Goal: Obtain resource: Download file/media

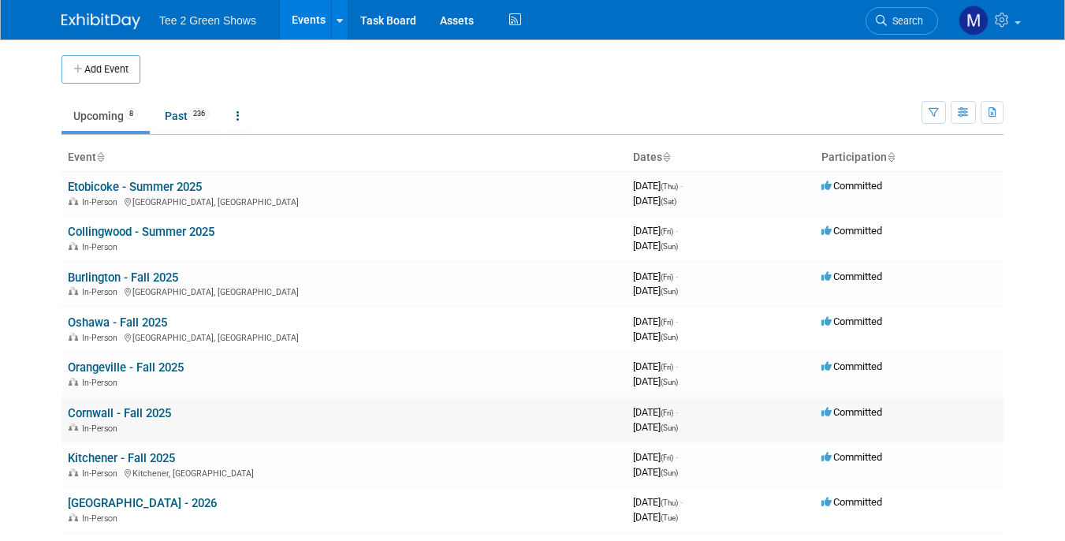
drag, startPoint x: 1070, startPoint y: 535, endPoint x: 532, endPoint y: 417, distance: 550.6
click at [532, 417] on td "Cornwall - Fall 2025 In-Person" at bounding box center [344, 419] width 565 height 45
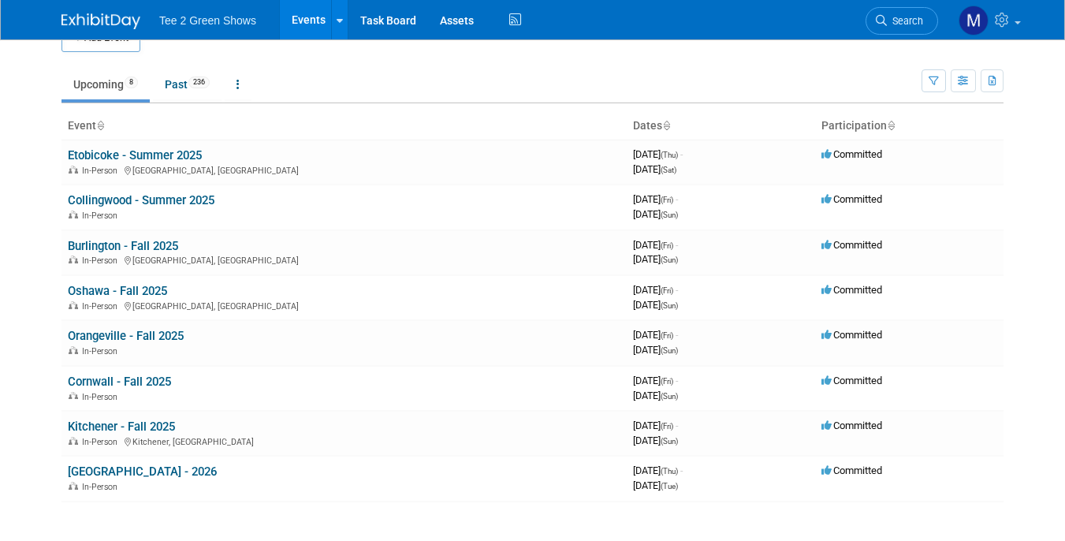
scroll to position [63, 0]
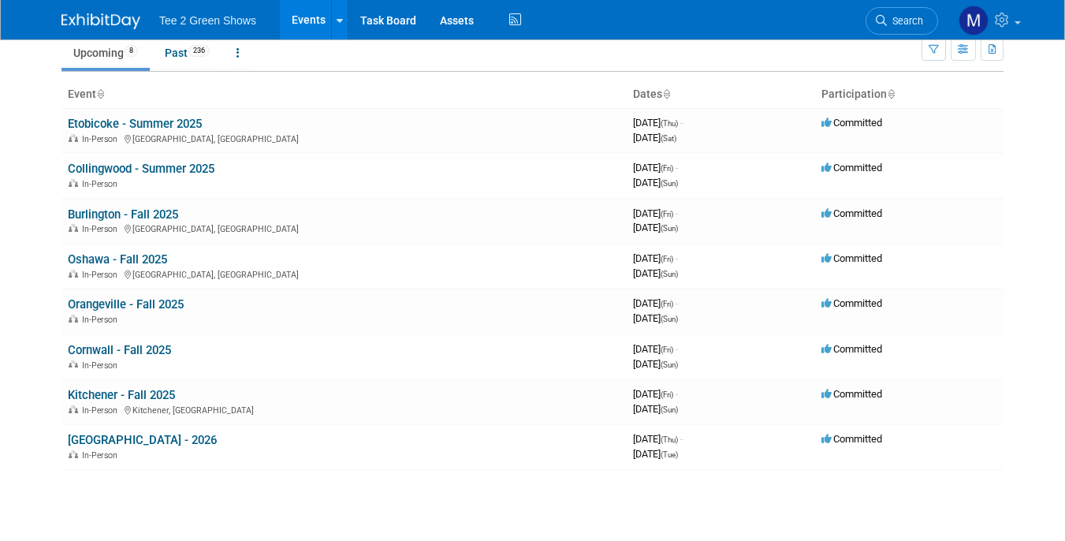
click at [325, 22] on link "Events" at bounding box center [309, 19] width 58 height 39
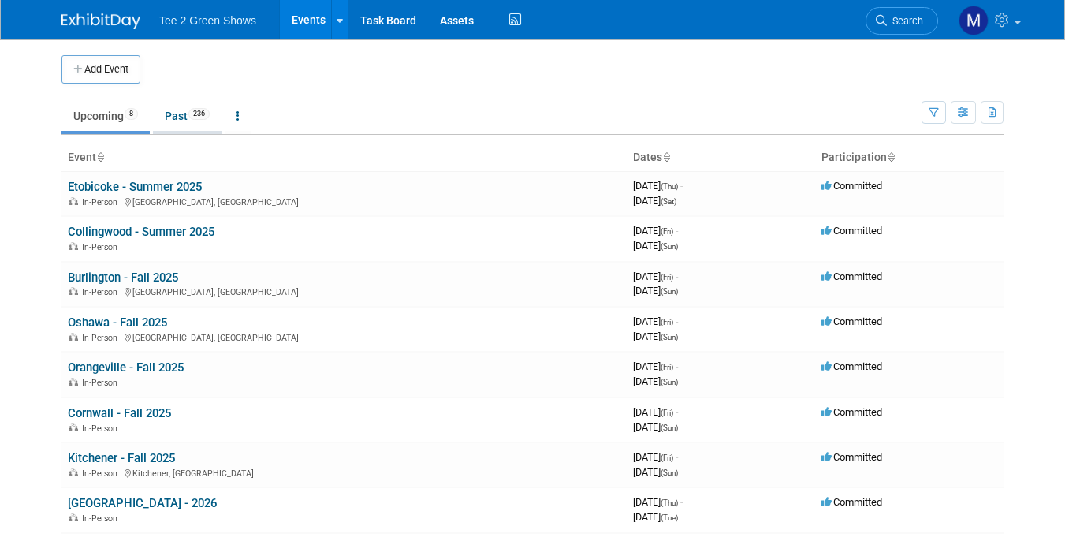
click at [185, 122] on link "Past 236" at bounding box center [187, 116] width 69 height 30
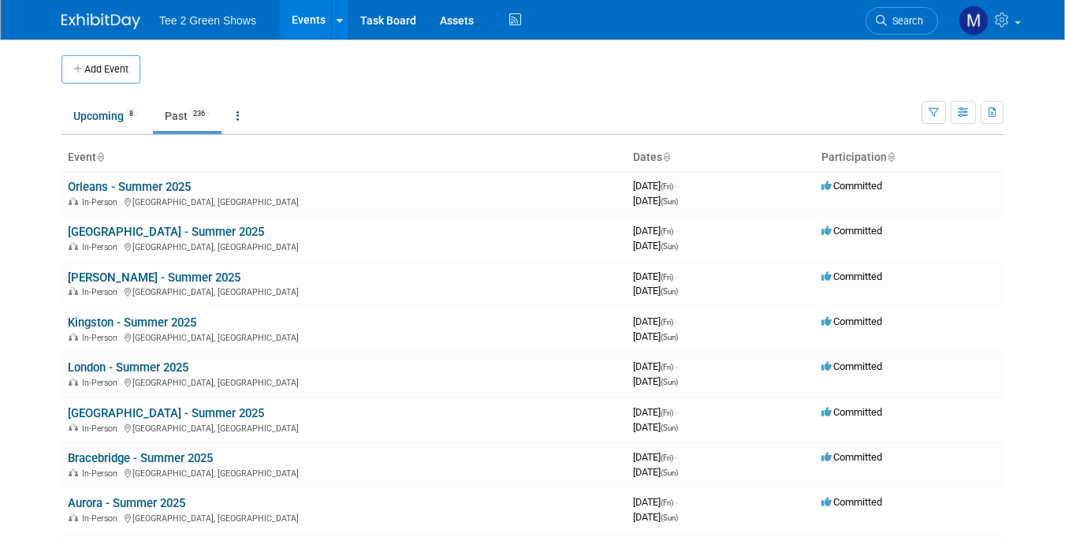
click at [179, 114] on link "Past 236" at bounding box center [187, 116] width 69 height 30
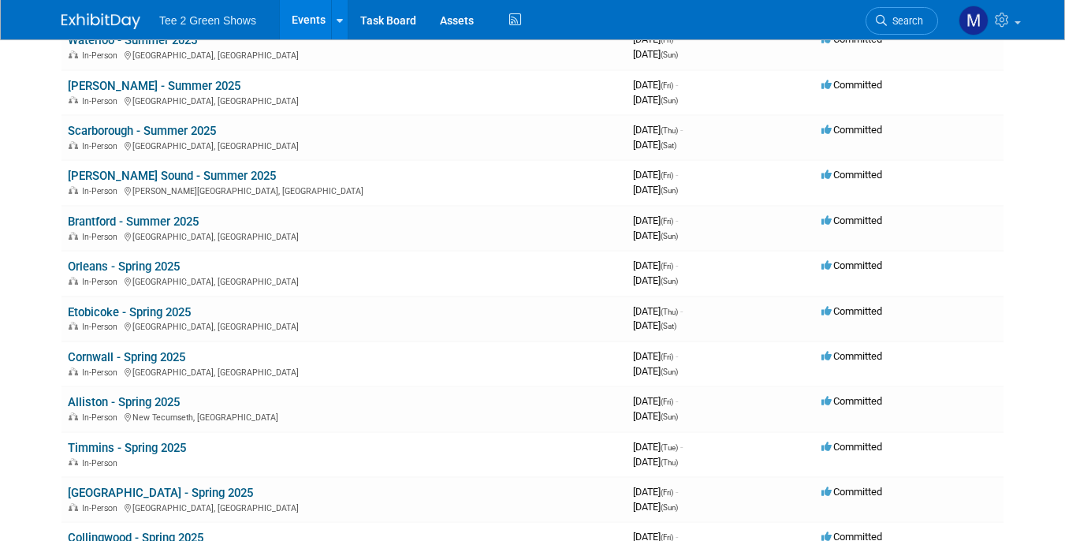
scroll to position [1104, 0]
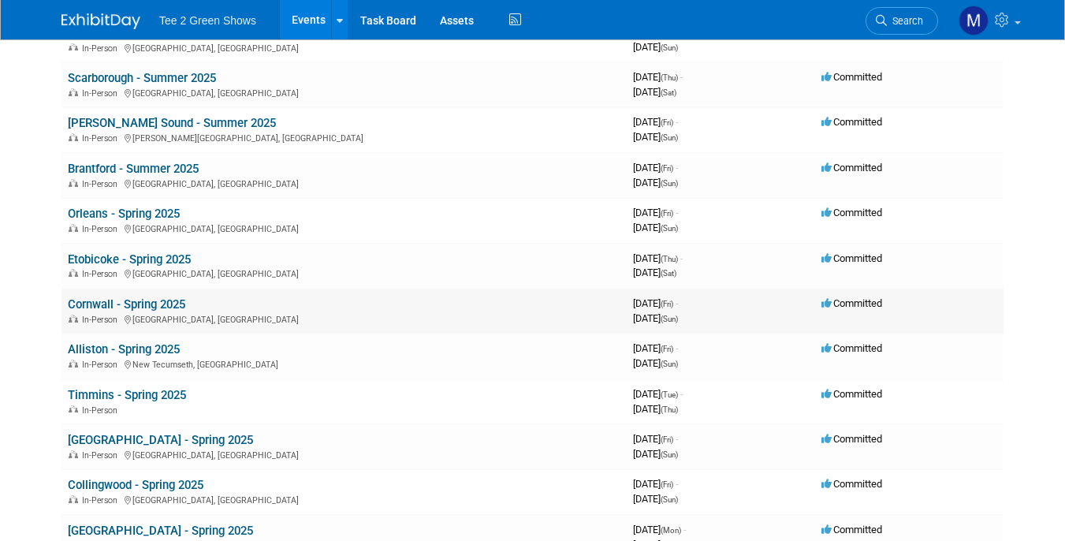
click at [137, 309] on link "Cornwall - Spring 2025" at bounding box center [126, 304] width 117 height 14
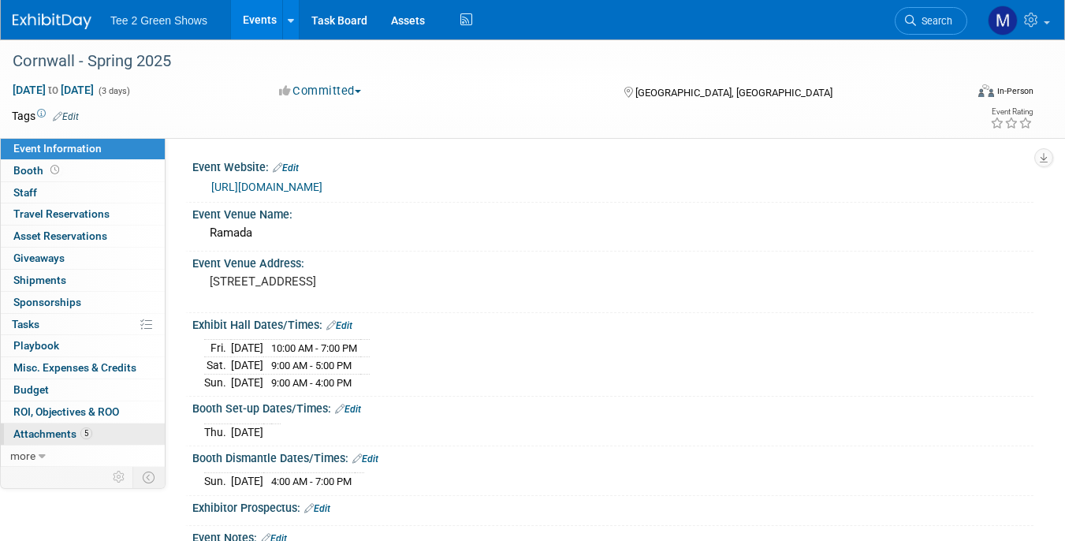
click at [48, 431] on span "Attachments 5" at bounding box center [52, 433] width 79 height 13
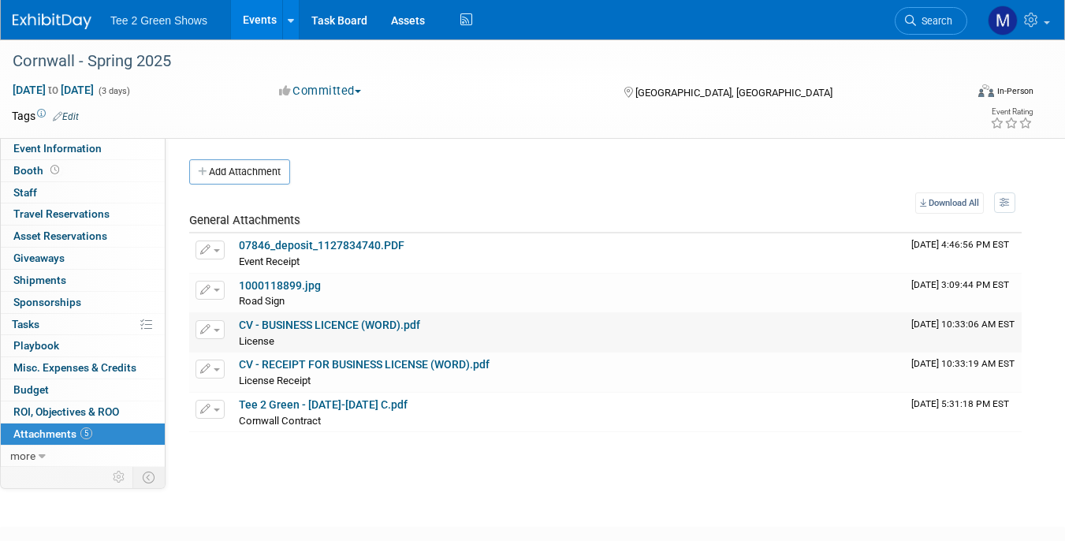
click at [278, 331] on link "CV - BUSINESS LICENCE (WORD).pdf" at bounding box center [329, 325] width 181 height 13
click at [336, 370] on link "CV - RECEIPT FOR BUSINESS LICENSE (WORD).pdf" at bounding box center [364, 364] width 251 height 13
click at [262, 20] on link "Events" at bounding box center [260, 19] width 58 height 39
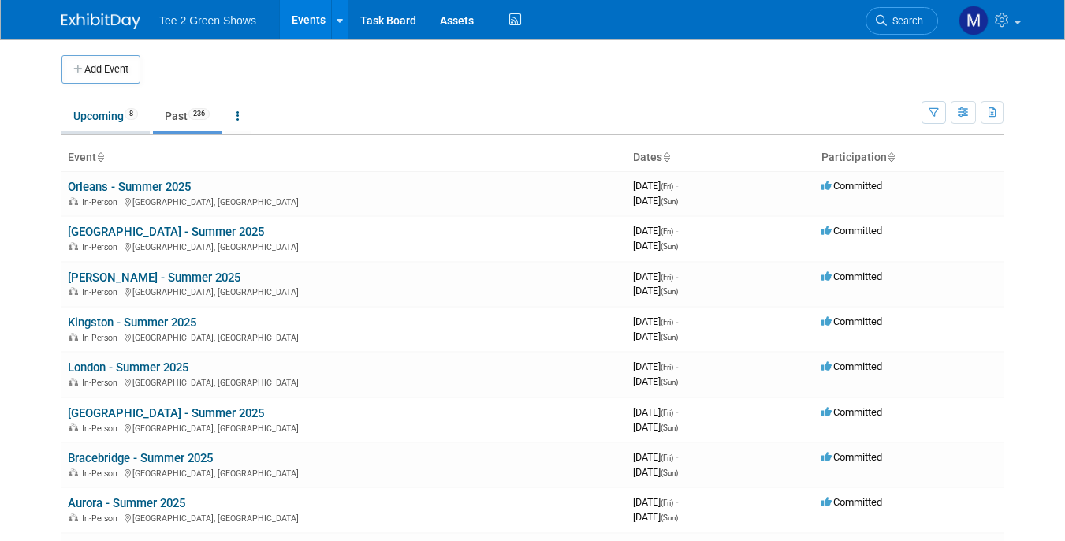
click at [104, 115] on link "Upcoming 8" at bounding box center [106, 116] width 88 height 30
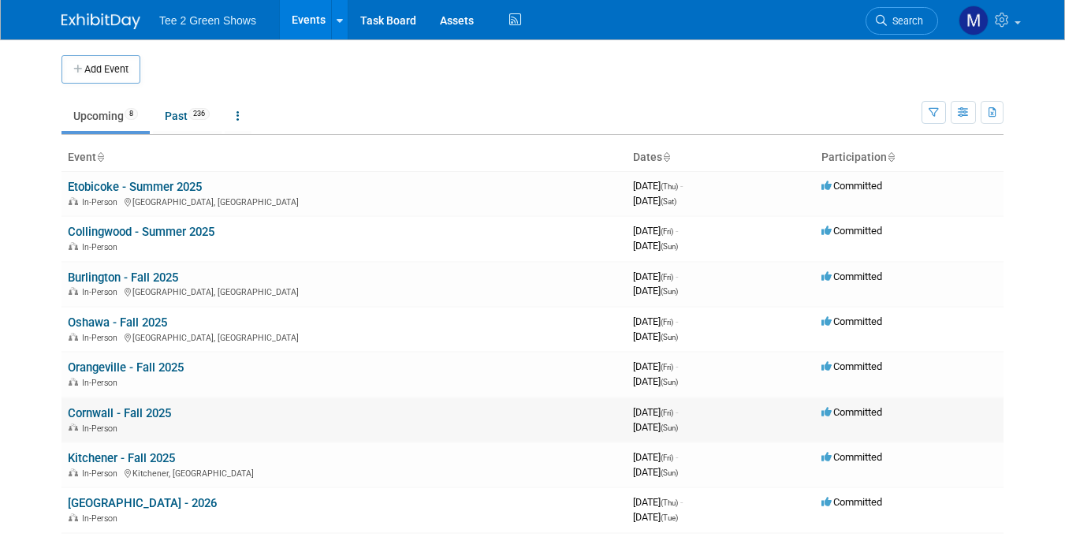
click at [105, 416] on link "Cornwall - Fall 2025" at bounding box center [119, 413] width 103 height 14
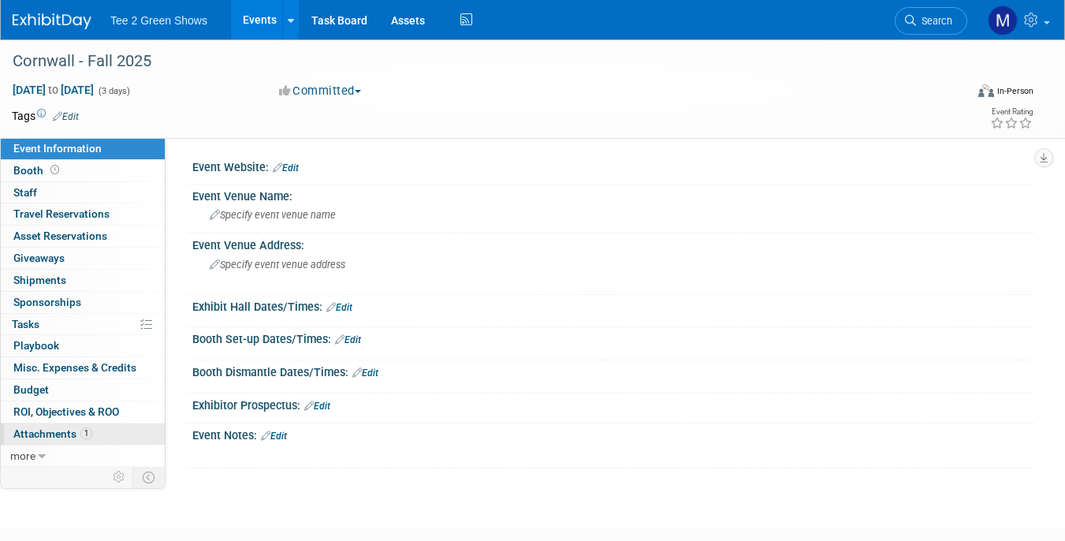
click at [53, 434] on span "Attachments 1" at bounding box center [52, 433] width 79 height 13
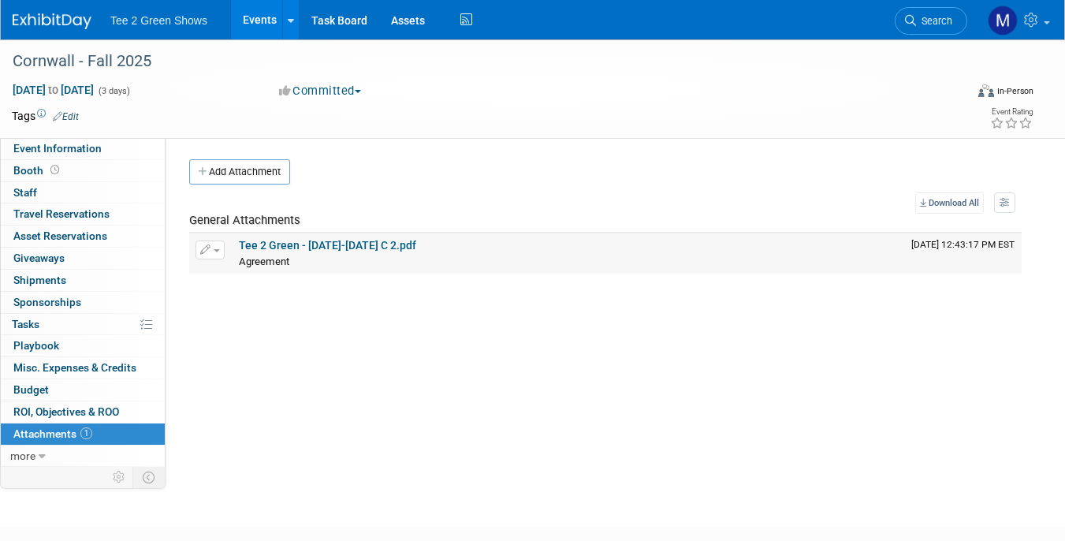
click at [316, 248] on link "Tee 2 Green - 2025 Sept 18-21 C 2.pdf" at bounding box center [327, 245] width 177 height 13
click at [260, 23] on link "Events" at bounding box center [260, 19] width 58 height 39
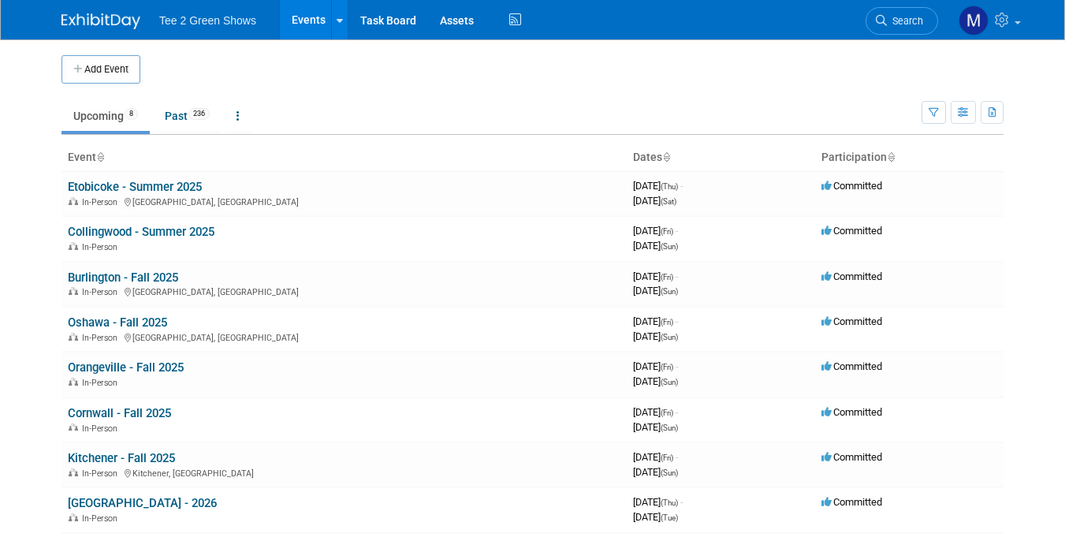
click at [313, 24] on link "Events" at bounding box center [309, 19] width 58 height 39
click at [179, 117] on link "Past 236" at bounding box center [187, 116] width 69 height 30
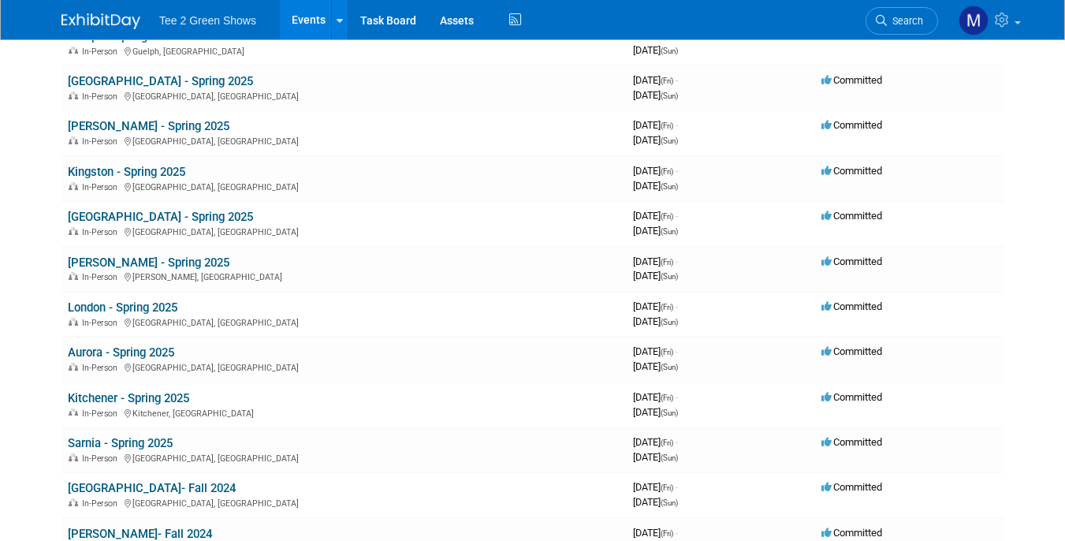
scroll to position [1840, 0]
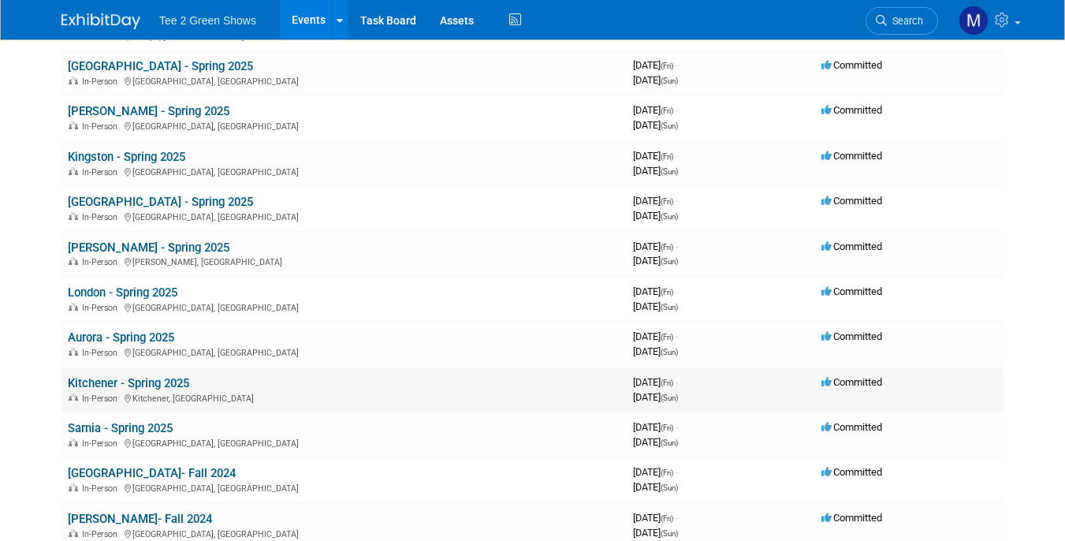
click at [162, 387] on link "Kitchener - Spring 2025" at bounding box center [128, 383] width 121 height 14
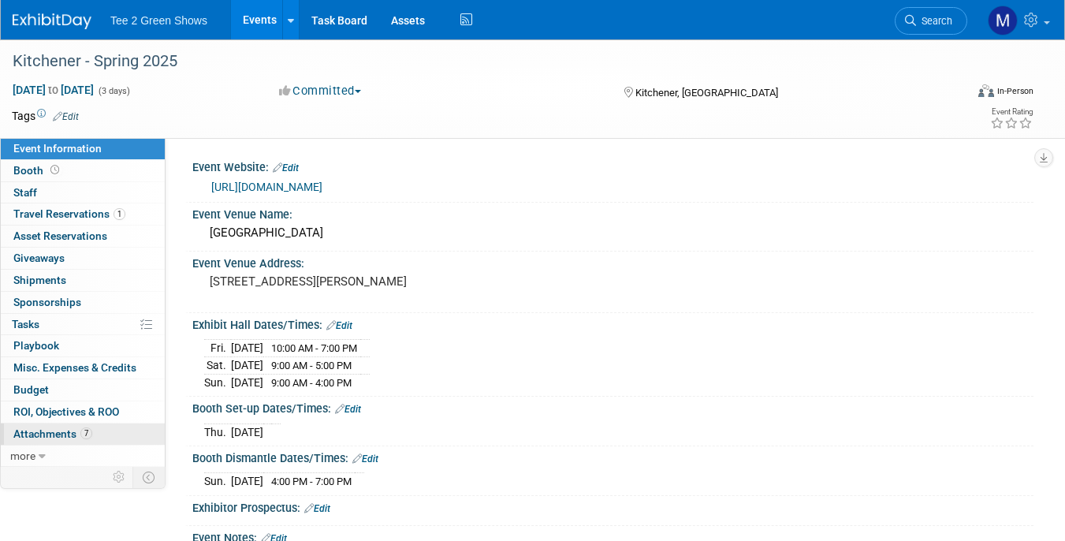
click at [52, 438] on span "Attachments 7" at bounding box center [52, 433] width 79 height 13
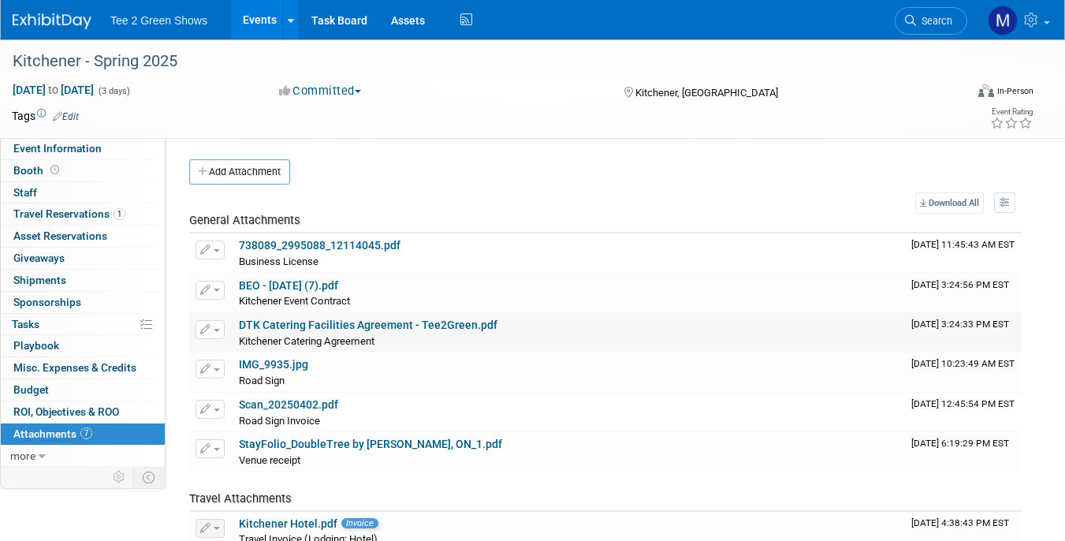
click at [325, 328] on link "DTK Catering Facilities Agreement - Tee2Green.pdf" at bounding box center [368, 325] width 259 height 13
click at [306, 246] on link "738089_2995088_12114045.pdf" at bounding box center [320, 245] width 162 height 13
click at [256, 18] on link "Events" at bounding box center [260, 19] width 58 height 39
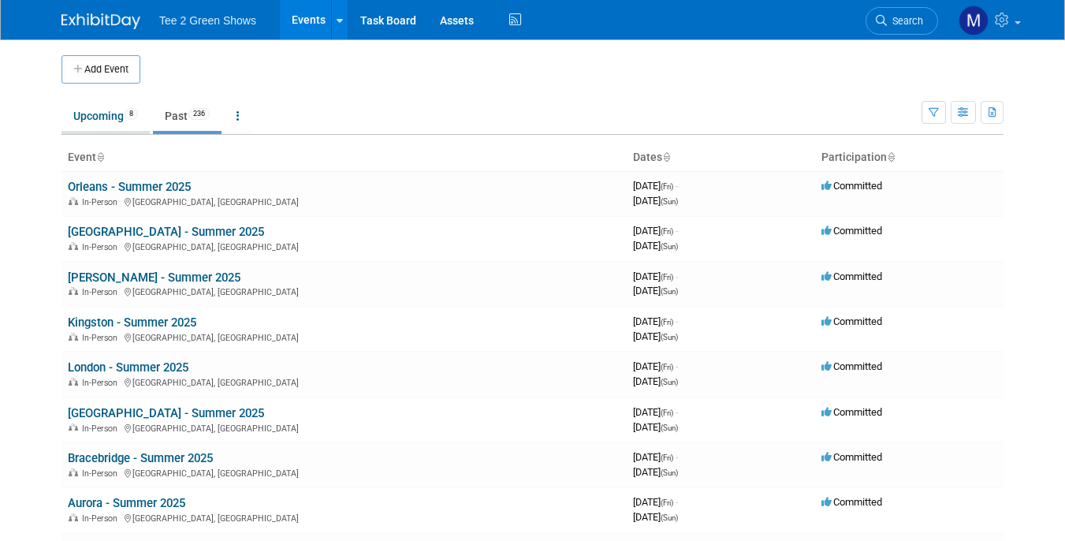
click at [98, 117] on link "Upcoming 8" at bounding box center [106, 116] width 88 height 30
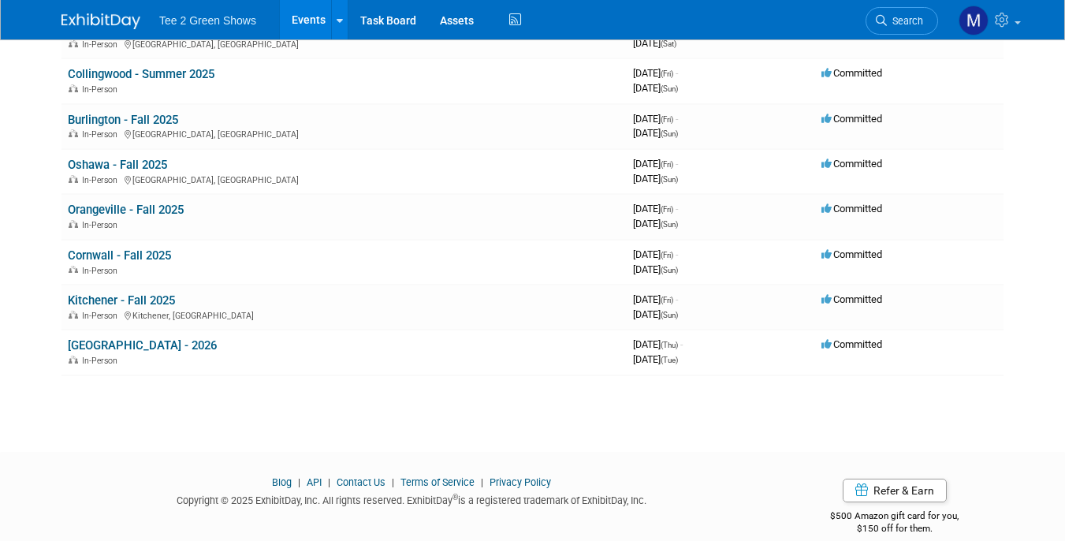
scroll to position [179, 0]
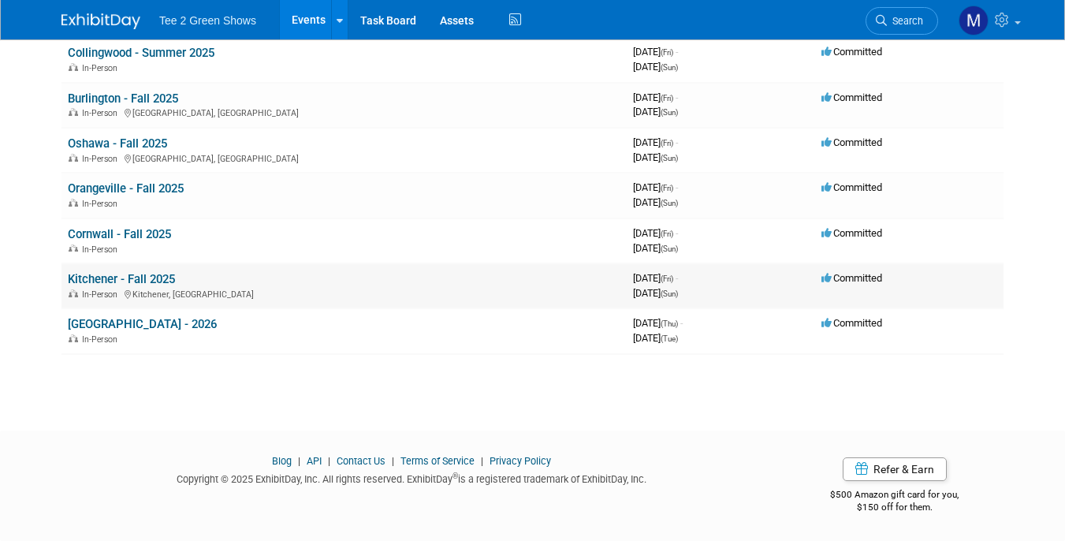
click at [120, 278] on link "Kitchener - Fall 2025" at bounding box center [121, 279] width 107 height 14
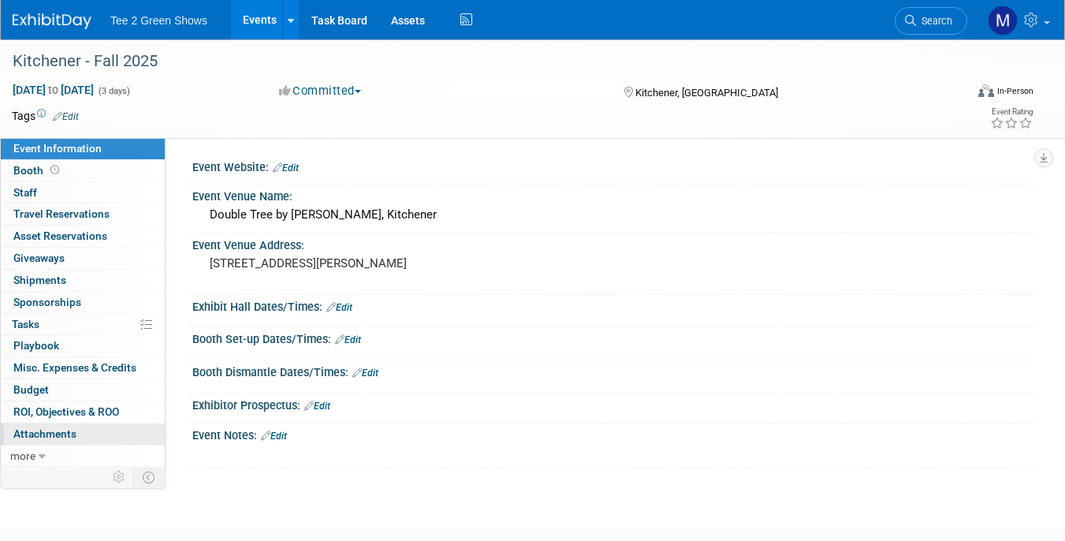
click at [50, 438] on span "Attachments 0" at bounding box center [44, 433] width 63 height 13
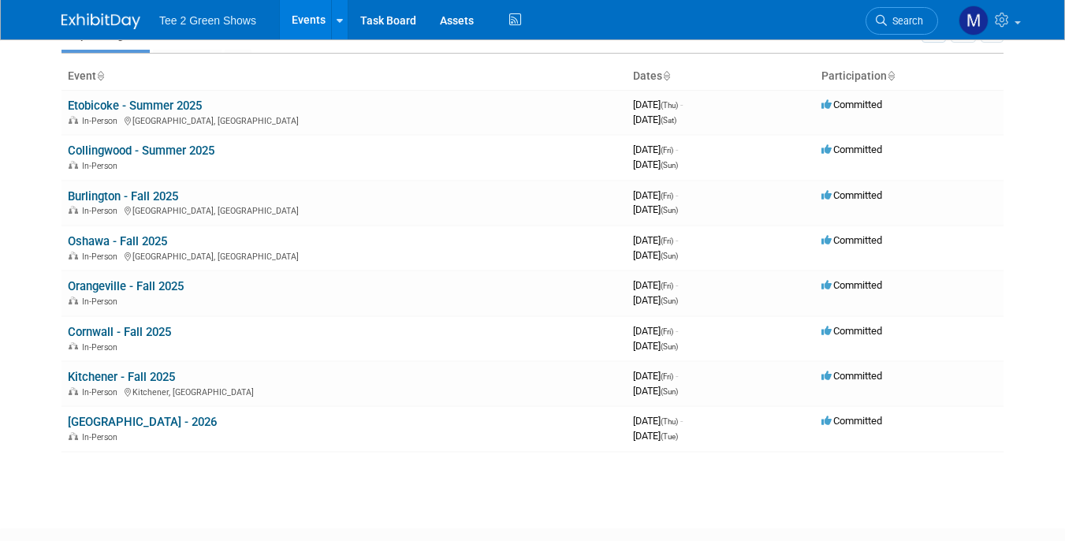
scroll to position [95, 0]
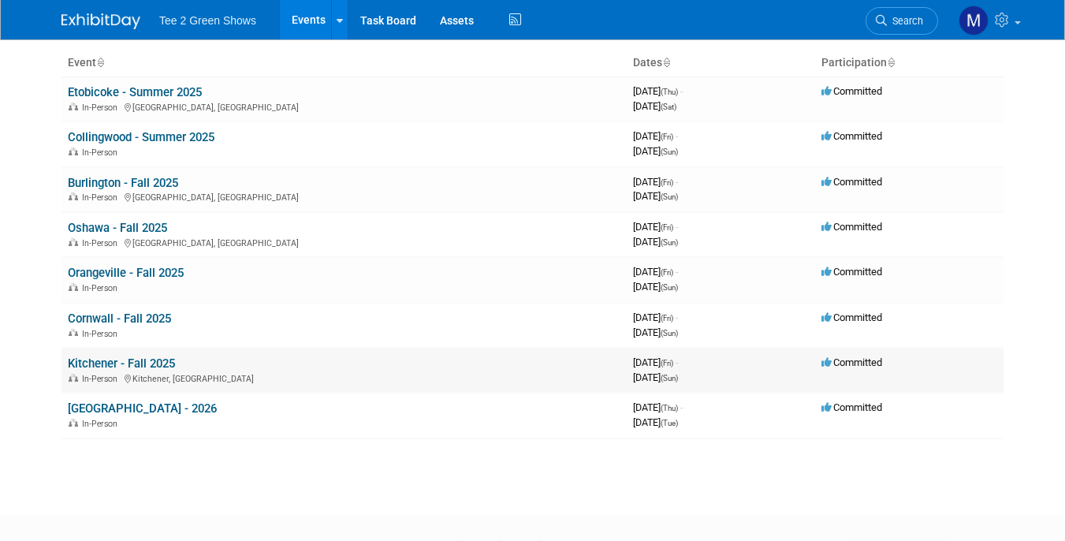
click at [115, 364] on link "Kitchener - Fall 2025" at bounding box center [121, 363] width 107 height 14
